Goal: Task Accomplishment & Management: Use online tool/utility

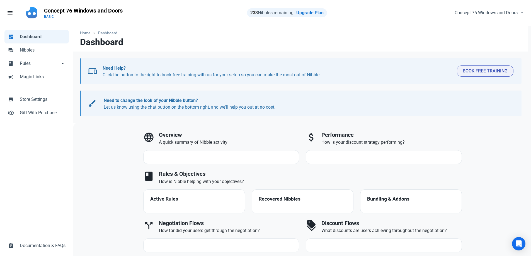
select select "7d"
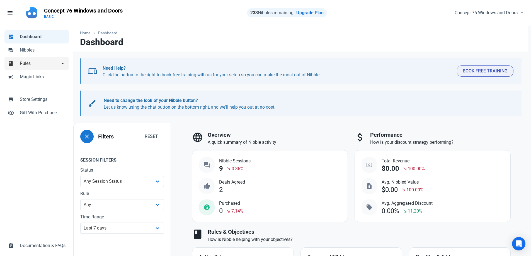
click at [64, 63] on span "arrow_drop_down" at bounding box center [63, 63] width 6 height 6
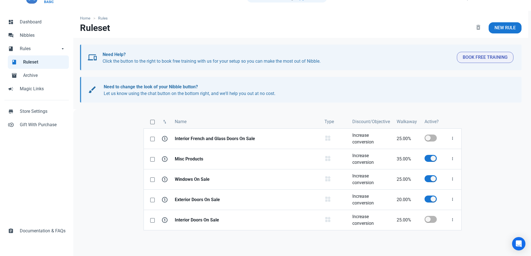
scroll to position [28, 0]
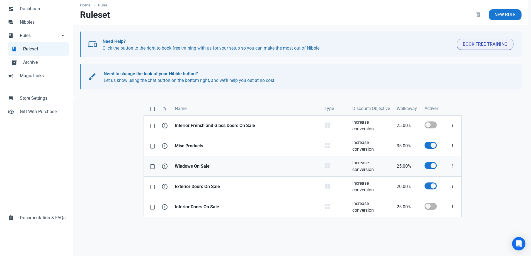
click at [201, 166] on strong "Windows On Sale" at bounding box center [246, 166] width 143 height 7
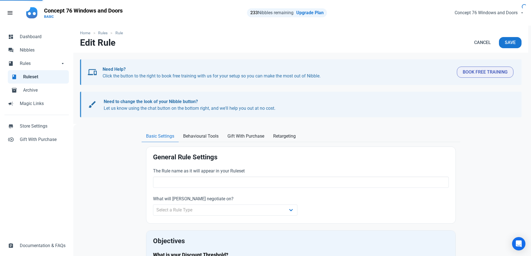
type input "Windows On Sale"
select select "product_category"
type input "25.00"
radio input "true"
radio input "false"
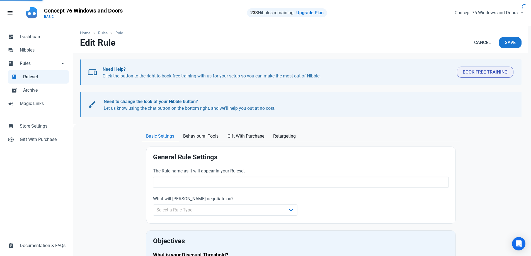
radio input "true"
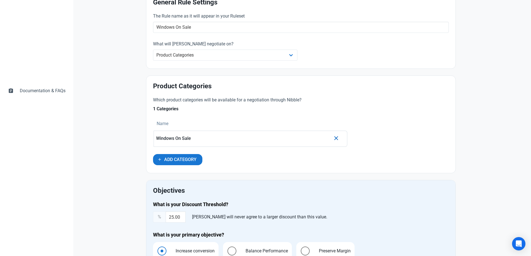
scroll to position [195, 0]
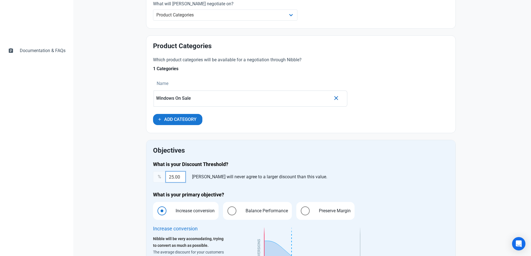
drag, startPoint x: 181, startPoint y: 176, endPoint x: 159, endPoint y: 173, distance: 22.1
click at [159, 173] on div "% 25.00 Nibble will never agree to a larger discount than this value." at bounding box center [301, 176] width 296 height 11
type input "30.00"
click at [417, 175] on div "% 30.00 Nibble will never agree to a larger discount than this value." at bounding box center [301, 176] width 296 height 11
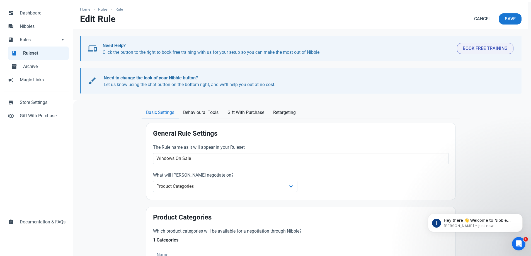
scroll to position [0, 0]
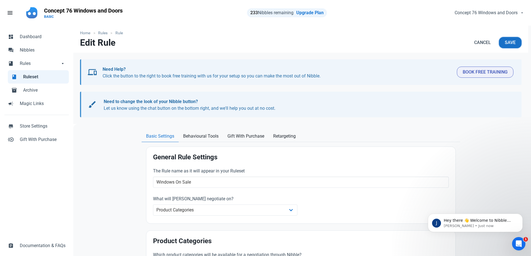
click at [511, 43] on span "Save" at bounding box center [510, 42] width 11 height 7
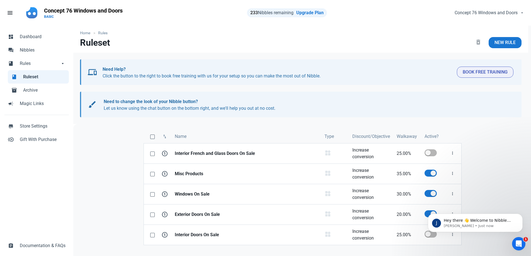
drag, startPoint x: 149, startPoint y: 23, endPoint x: 141, endPoint y: 21, distance: 7.9
click at [149, 23] on nav "menu Fill 1 Concept 76 Windows and Doors BASIC 233 Nibbles remaining Upgrade Pl…" at bounding box center [265, 13] width 531 height 26
